Goal: Information Seeking & Learning: Learn about a topic

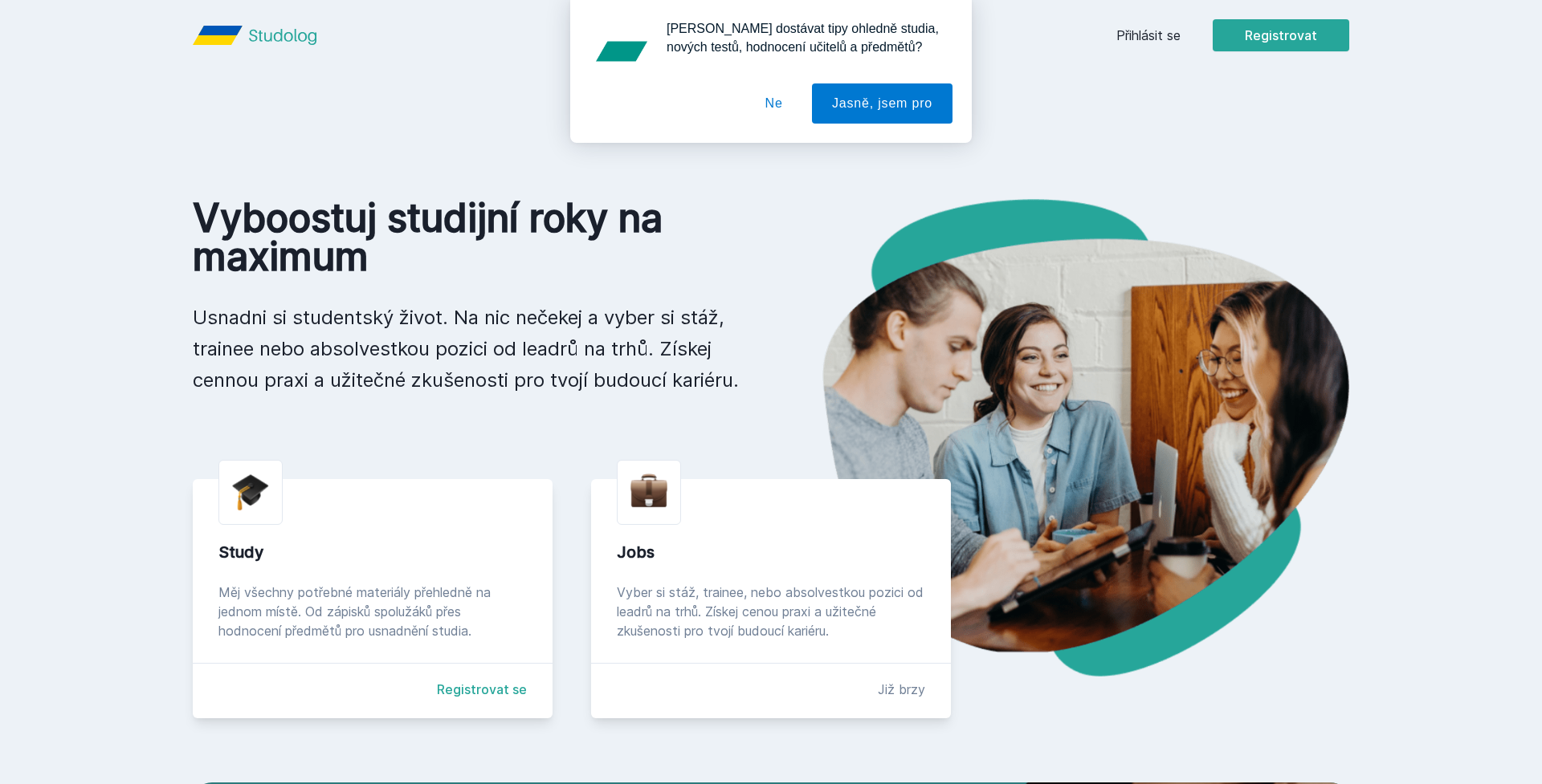
click at [1126, 33] on div "[PERSON_NAME] dostávat tipy ohledně studia, nových testů, hodnocení učitelů a p…" at bounding box center [771, 71] width 1542 height 143
click at [771, 111] on button "Ne" at bounding box center [774, 103] width 58 height 40
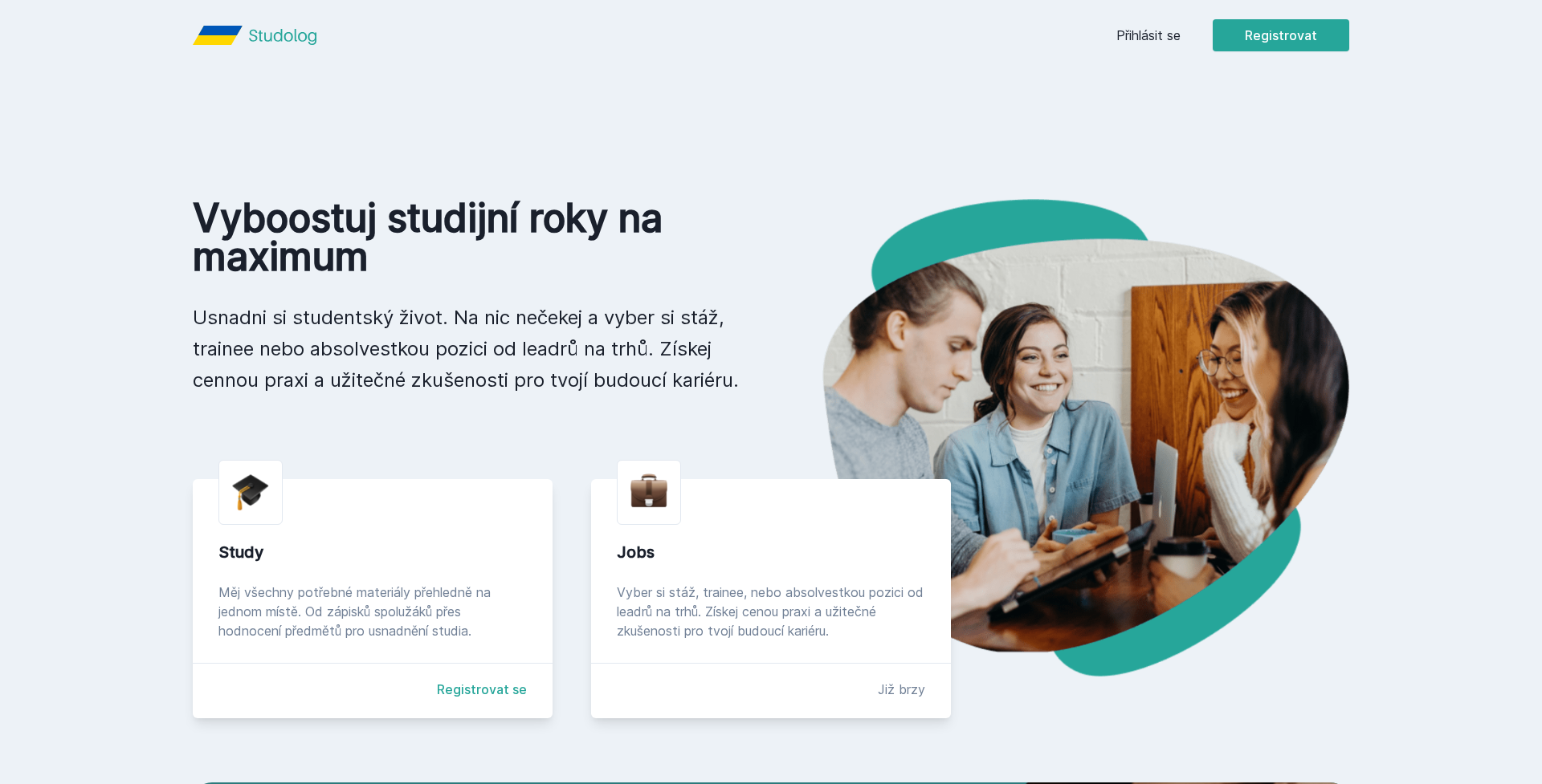
click at [1158, 30] on link "Přihlásit se" at bounding box center [1148, 35] width 64 height 19
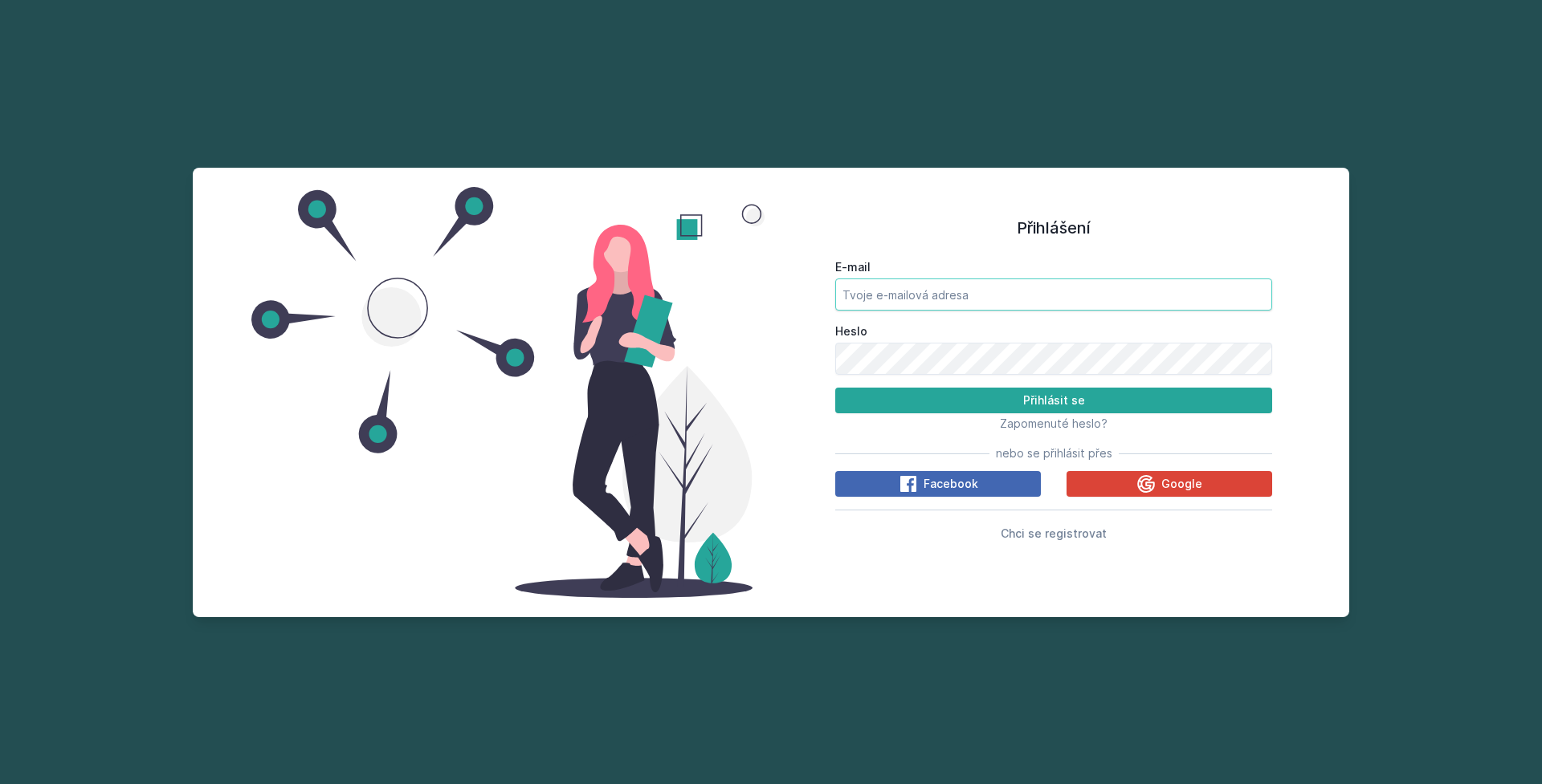
type input "[EMAIL_ADDRESS][DOMAIN_NAME]"
click at [949, 416] on div "Zapomenuté heslo?" at bounding box center [1053, 422] width 437 height 19
click at [958, 406] on button "Přihlásit se" at bounding box center [1053, 400] width 437 height 26
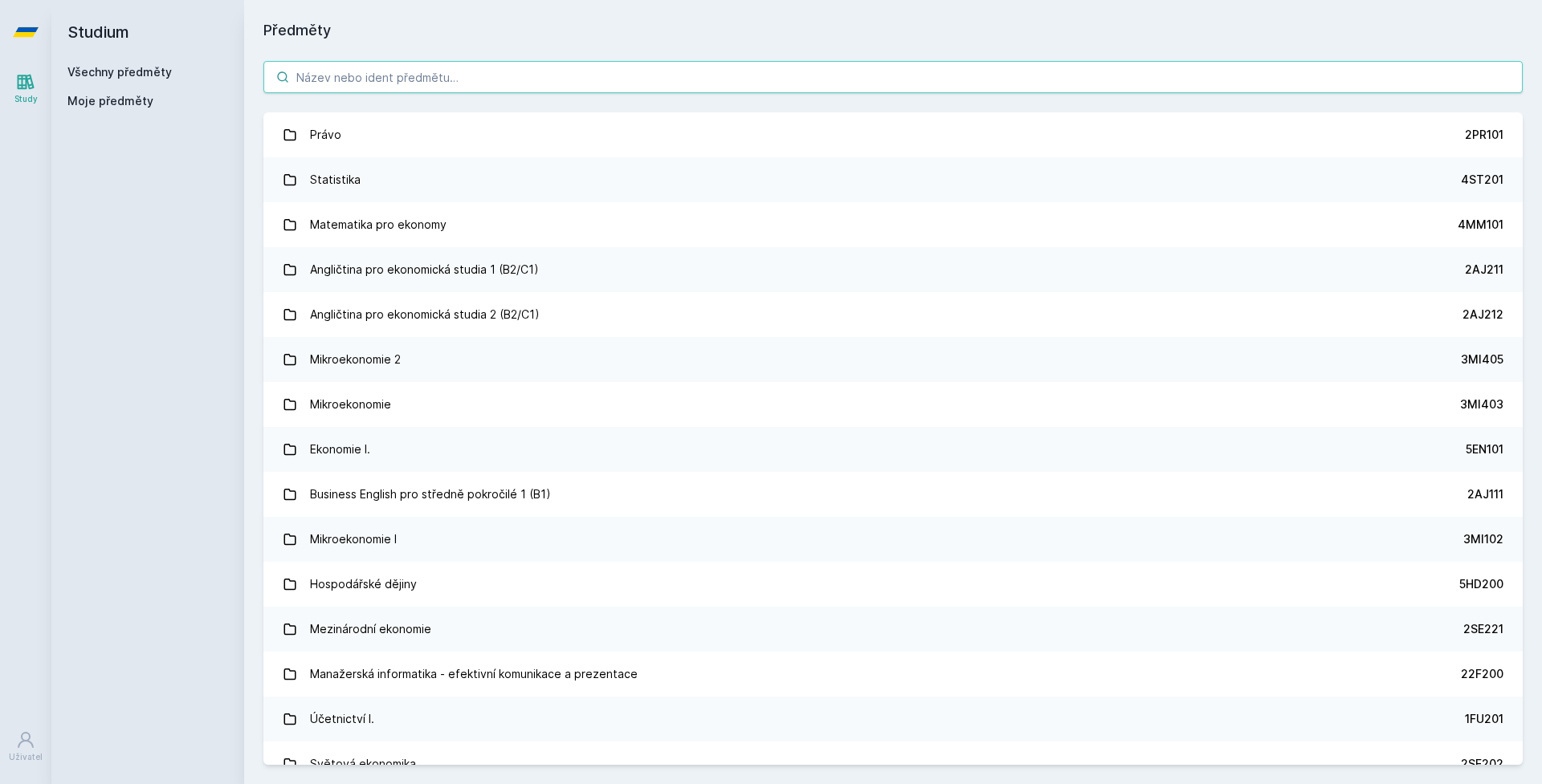
click at [647, 78] on input "search" at bounding box center [893, 76] width 1259 height 32
paste input "4IZ566"
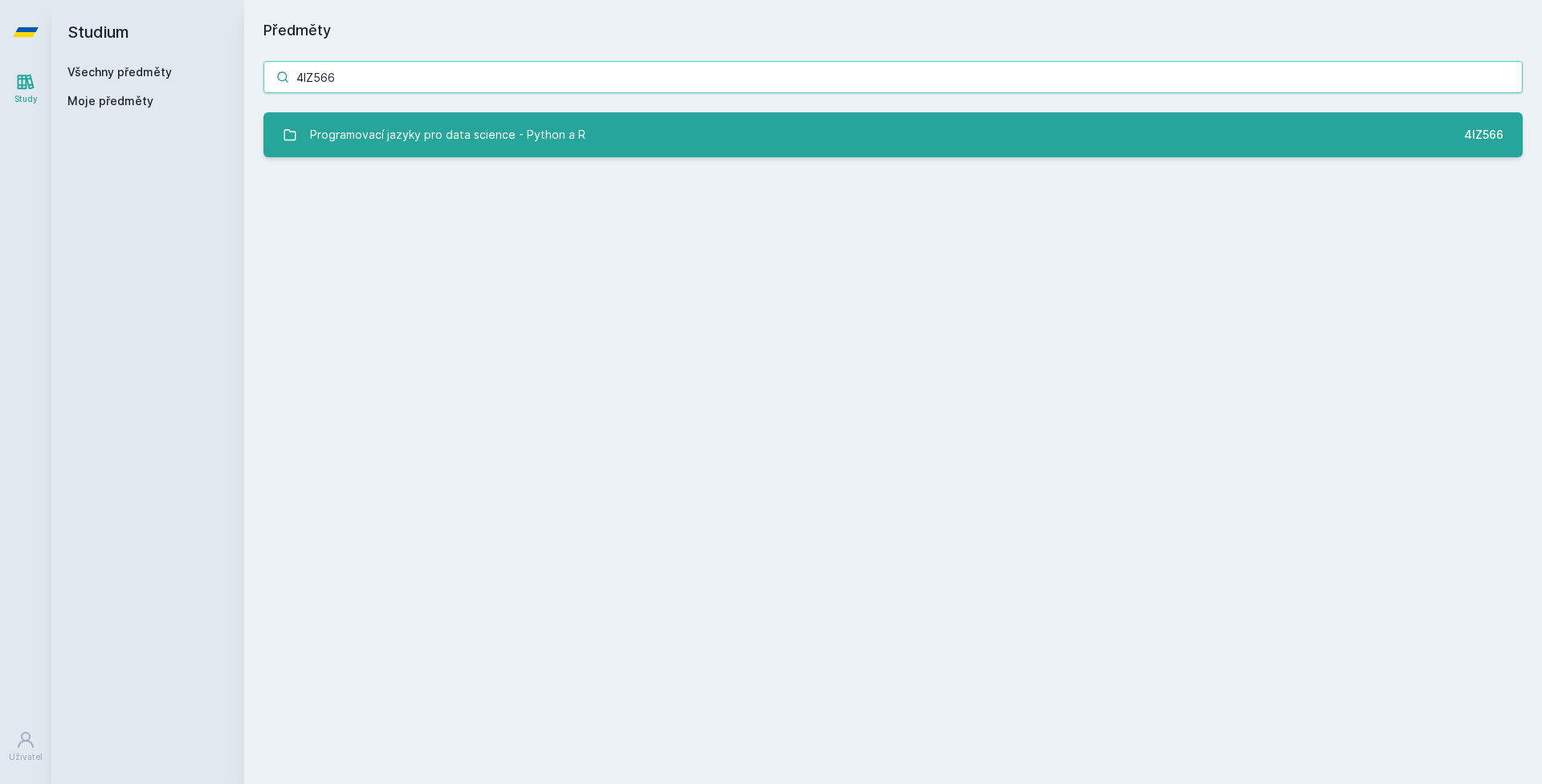
type input "4IZ566"
click at [594, 137] on link "Programovací jazyky pro data science - Python a R 4IZ566" at bounding box center [893, 135] width 1259 height 45
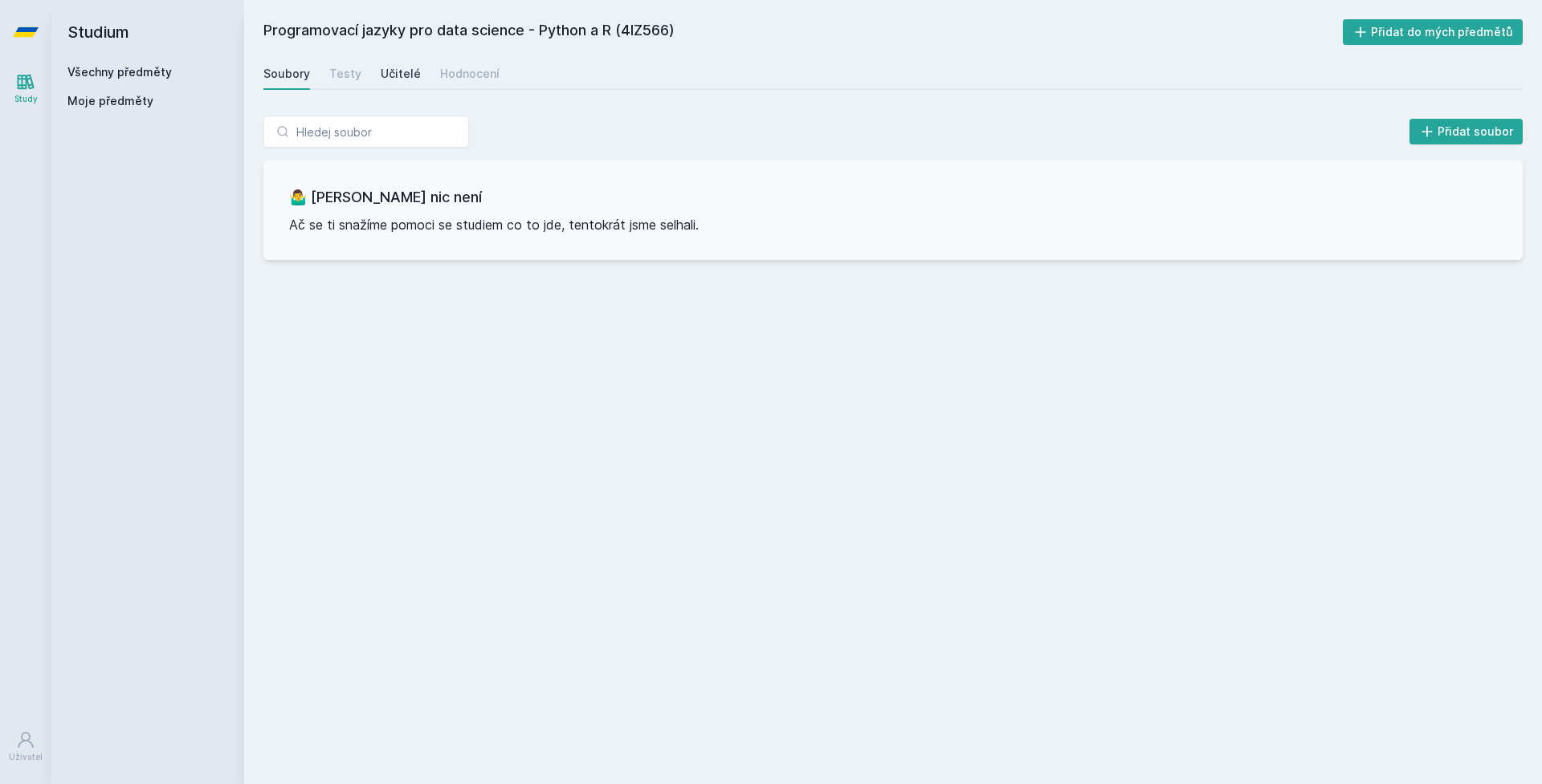
click at [402, 79] on div "Učitelé" at bounding box center [401, 73] width 40 height 16
click at [462, 81] on div "Hodnocení" at bounding box center [469, 73] width 59 height 16
